Goal: Information Seeking & Learning: Learn about a topic

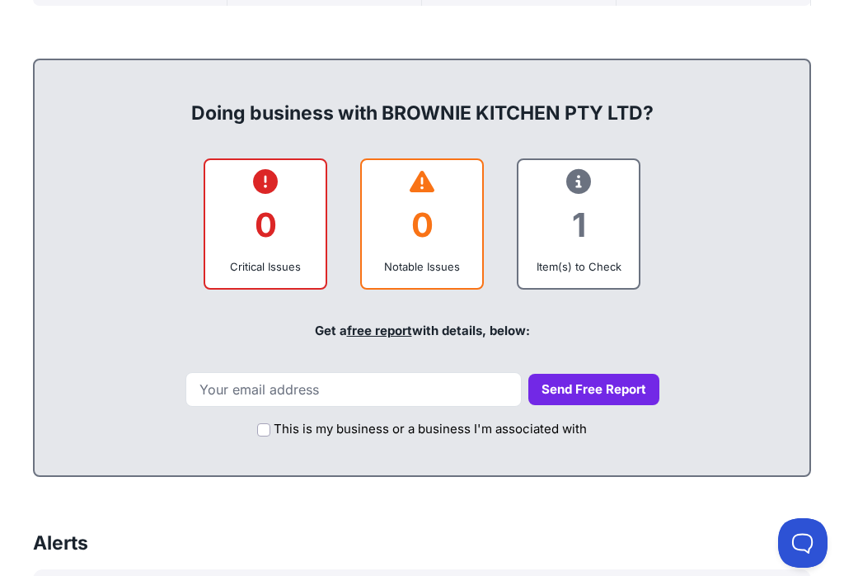
scroll to position [626, 0]
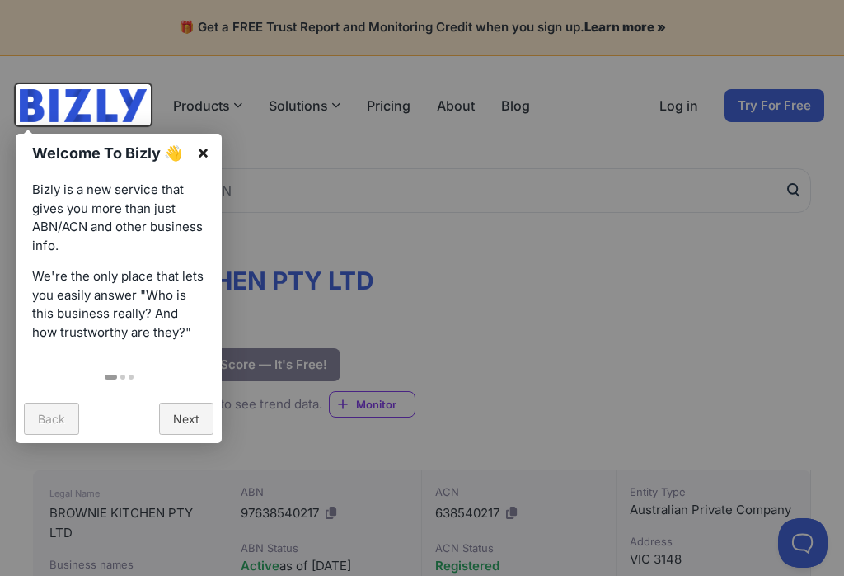
click at [205, 159] on link "×" at bounding box center [203, 152] width 37 height 37
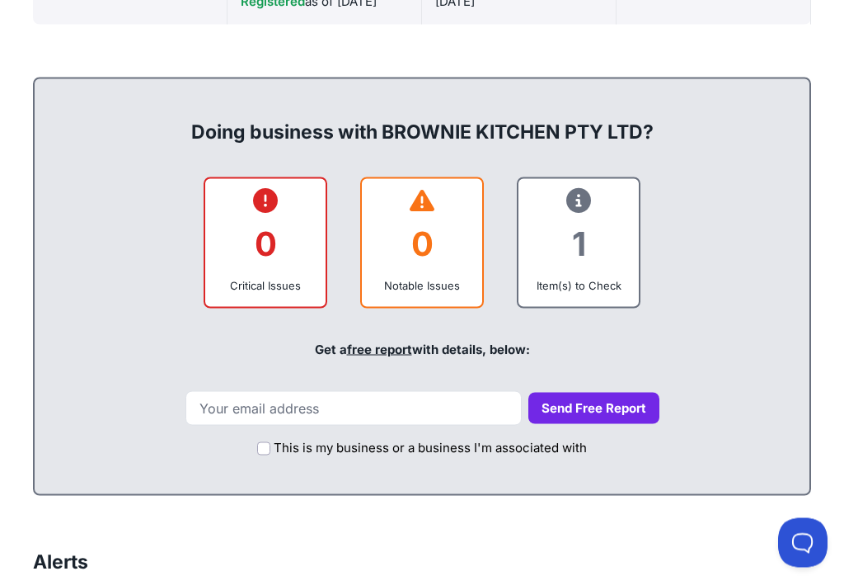
scroll to position [616, 0]
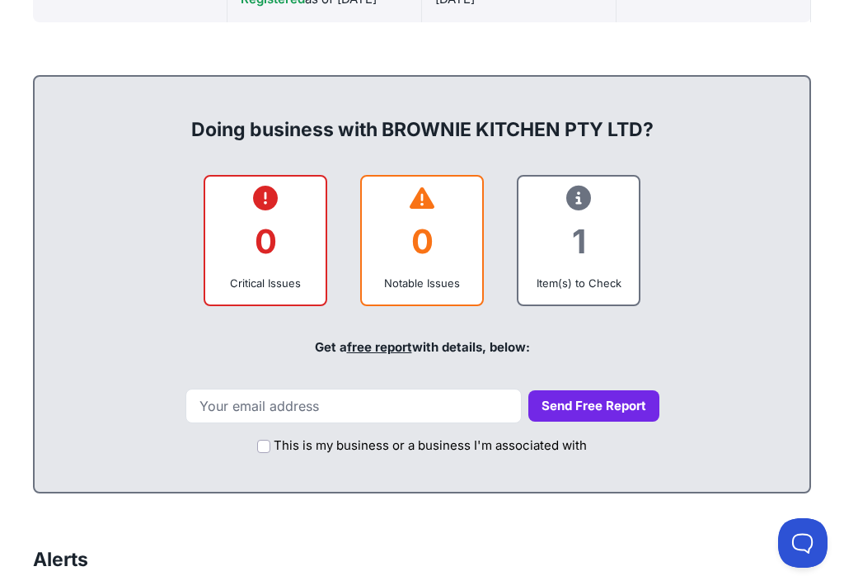
click at [579, 238] on div "1" at bounding box center [579, 241] width 94 height 67
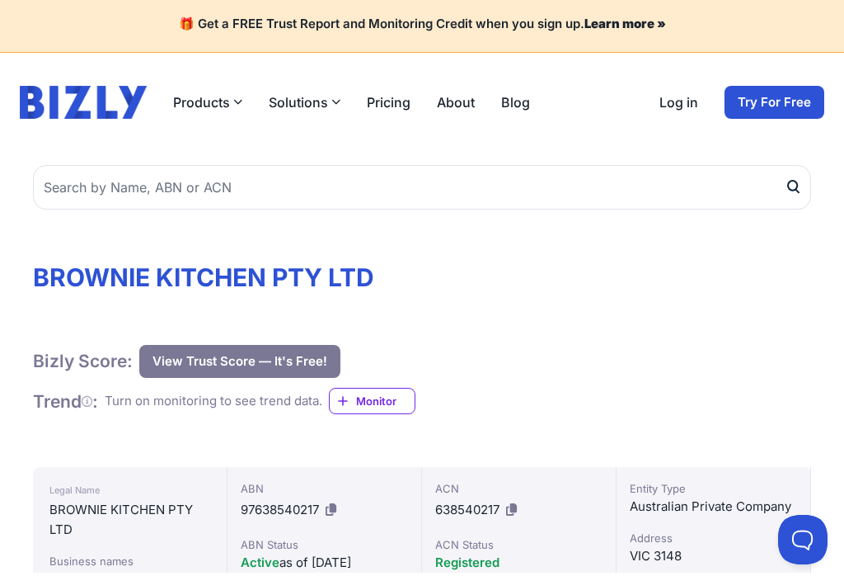
scroll to position [3, 0]
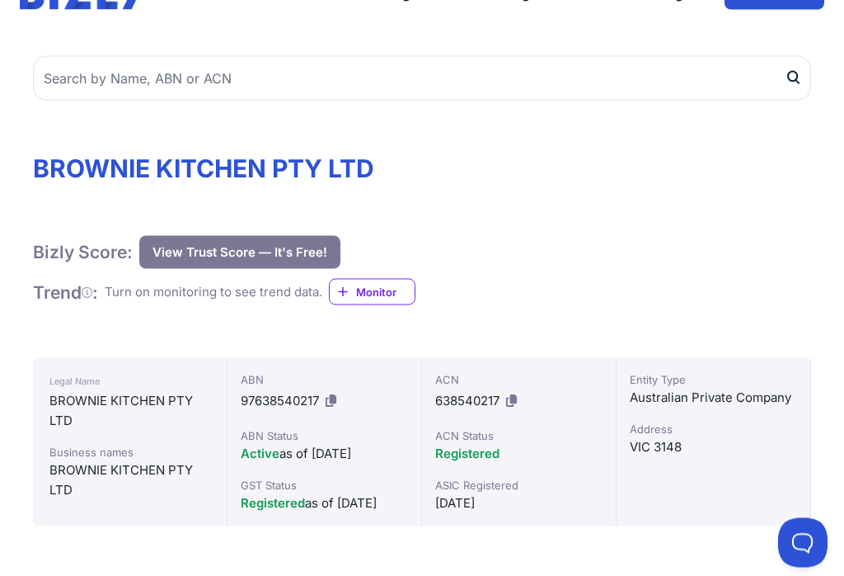
scroll to position [99, 0]
